Goal: Navigation & Orientation: Find specific page/section

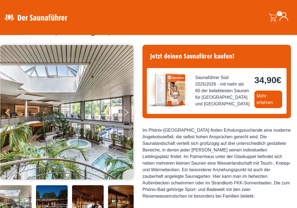
scroll to position [33, 0]
click at [124, 115] on button "Next" at bounding box center [130, 114] width 14 height 14
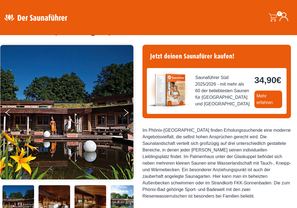
click at [125, 115] on button "Next" at bounding box center [130, 114] width 14 height 14
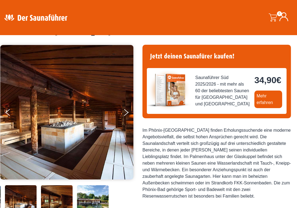
click at [125, 115] on button "Next" at bounding box center [130, 114] width 14 height 14
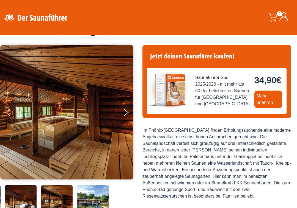
click at [126, 115] on button "Next" at bounding box center [130, 114] width 14 height 14
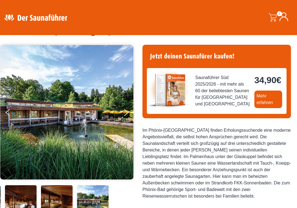
click at [126, 114] on button "Next" at bounding box center [130, 114] width 14 height 14
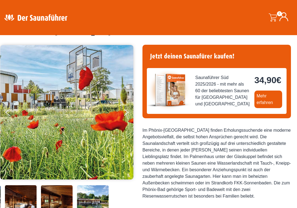
click at [126, 114] on icon "Next" at bounding box center [126, 114] width 5 height 4
click at [128, 111] on button "Next" at bounding box center [130, 114] width 14 height 14
click at [126, 114] on icon "Next" at bounding box center [126, 114] width 5 height 4
click at [127, 111] on button "Next" at bounding box center [130, 114] width 14 height 14
click at [125, 115] on button "Next" at bounding box center [130, 114] width 14 height 14
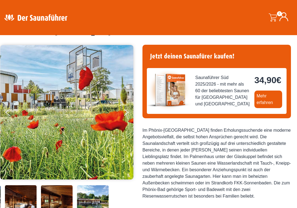
click at [123, 114] on img at bounding box center [66, 112] width 133 height 135
click at [122, 115] on img at bounding box center [66, 112] width 133 height 135
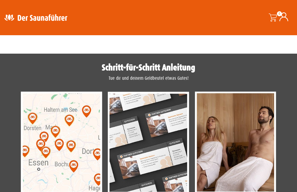
scroll to position [299, 0]
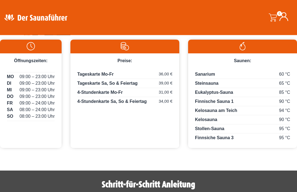
click at [62, 9] on div at bounding box center [52, 17] width 104 height 27
click at [57, 16] on img at bounding box center [35, 17] width 71 height 11
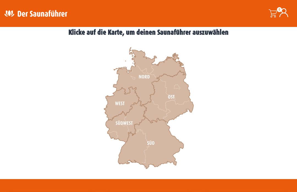
scroll to position [144, 0]
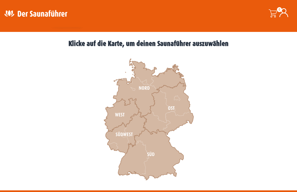
click at [161, 150] on icon at bounding box center [150, 154] width 65 height 51
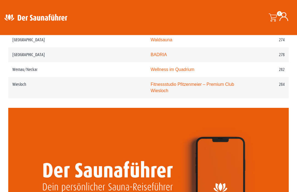
scroll to position [1348, 0]
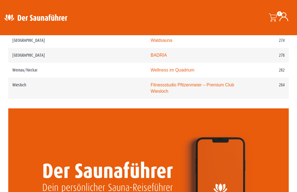
click at [270, 109] on video at bounding box center [148, 187] width 280 height 158
click at [147, 141] on video at bounding box center [148, 187] width 280 height 158
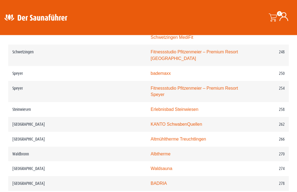
scroll to position [1171, 0]
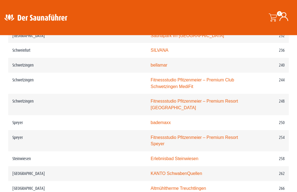
click at [26, 9] on div at bounding box center [52, 17] width 104 height 27
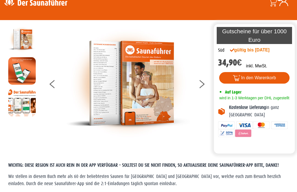
scroll to position [0, 0]
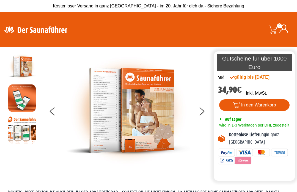
click at [23, 19] on div at bounding box center [52, 29] width 104 height 27
click at [21, 29] on img at bounding box center [35, 29] width 71 height 11
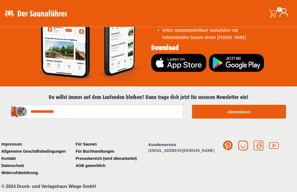
scroll to position [1102, 0]
